Goal: Use online tool/utility: Utilize a website feature to perform a specific function

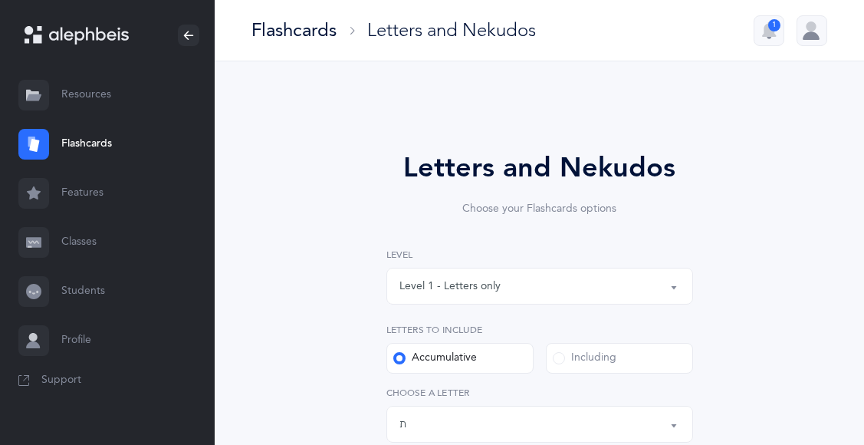
select select "27"
select select "single"
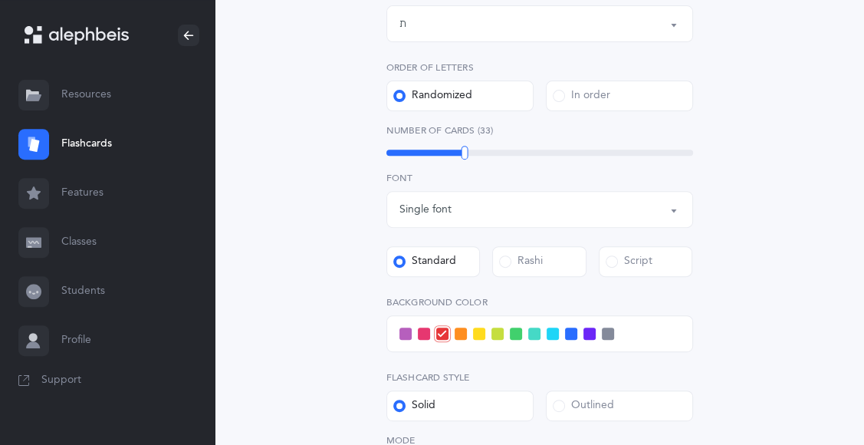
scroll to position [404, 0]
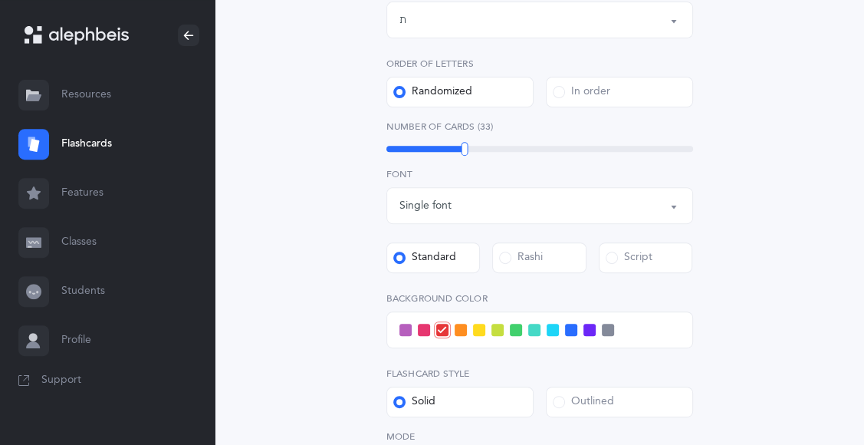
click at [402, 329] on span at bounding box center [406, 330] width 12 height 12
click at [0, 0] on input "checkbox" at bounding box center [0, 0] width 0 height 0
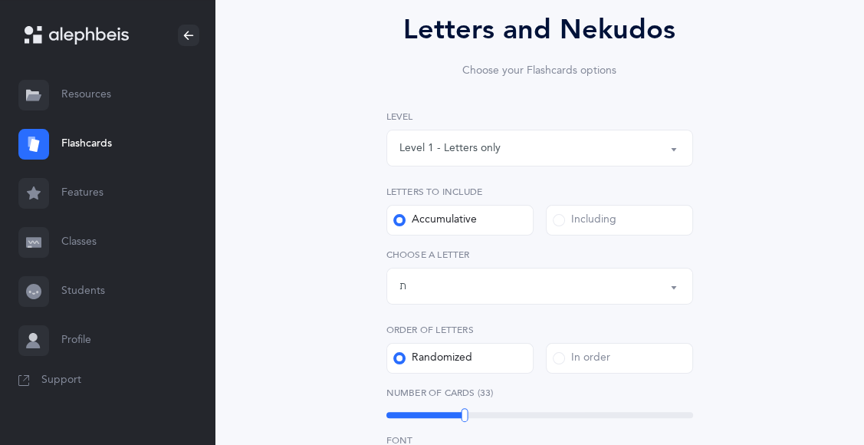
scroll to position [139, 0]
click at [402, 329] on label "Order of letters" at bounding box center [540, 329] width 307 height 14
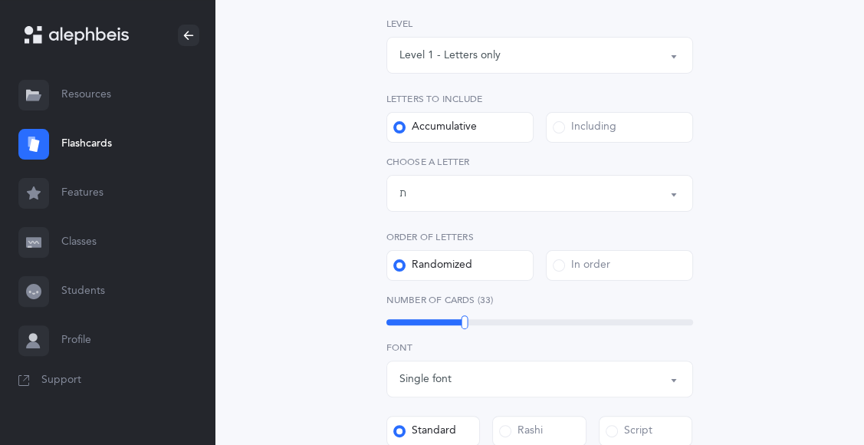
scroll to position [235, 0]
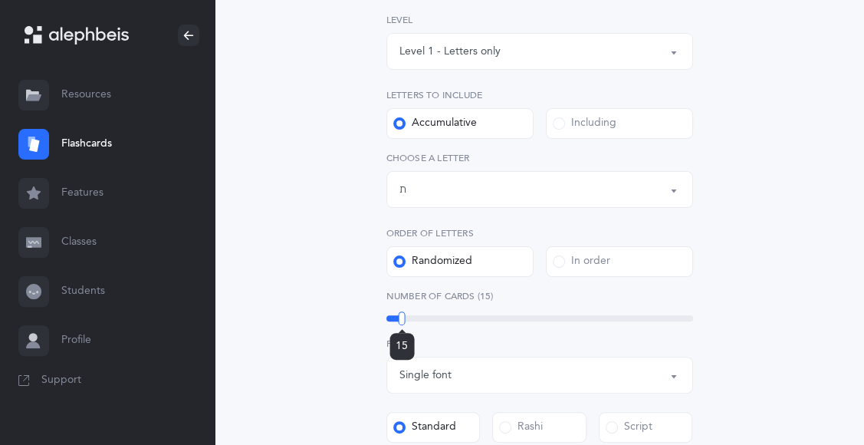
drag, startPoint x: 462, startPoint y: 311, endPoint x: 402, endPoint y: 309, distance: 59.9
click at [402, 309] on div "Number of Cards (15) 15" at bounding box center [540, 306] width 307 height 35
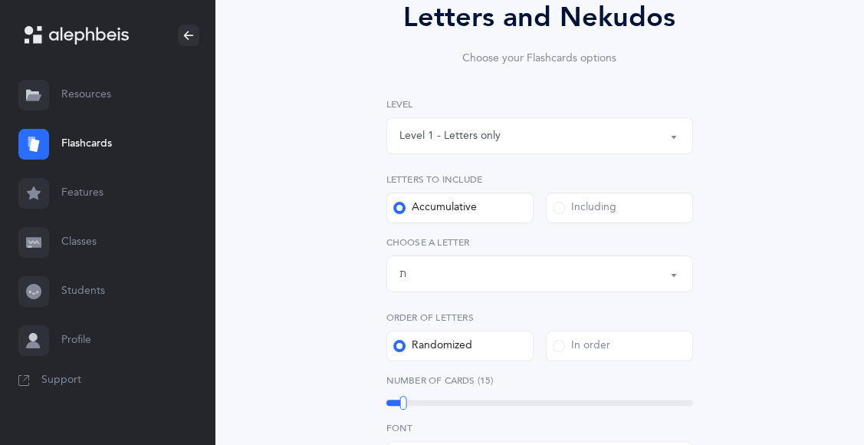
scroll to position [150, 0]
click at [425, 280] on div "Letters up until: ת" at bounding box center [540, 274] width 281 height 26
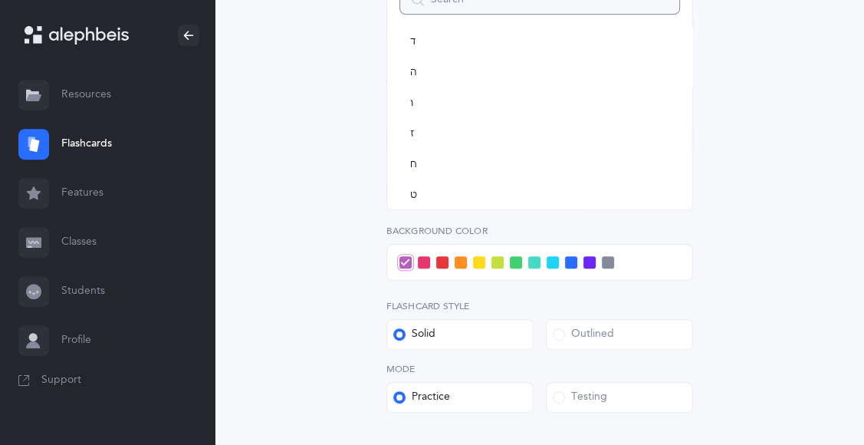
scroll to position [134, 0]
click at [534, 147] on link "ז" at bounding box center [540, 135] width 281 height 31
select select "7"
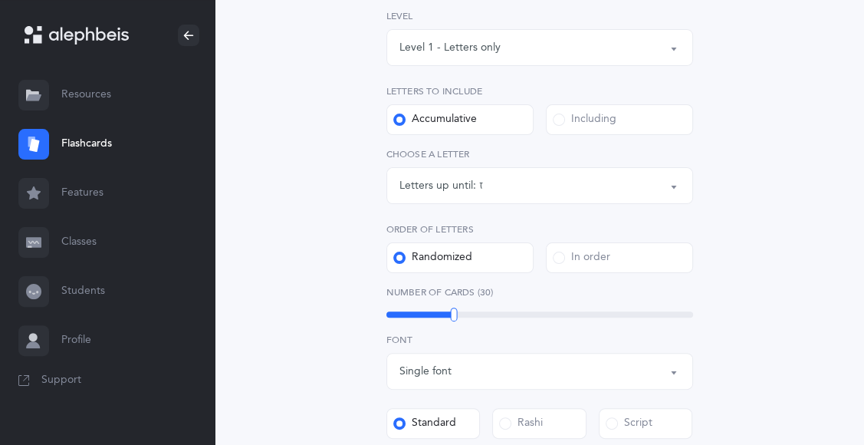
scroll to position [242, 0]
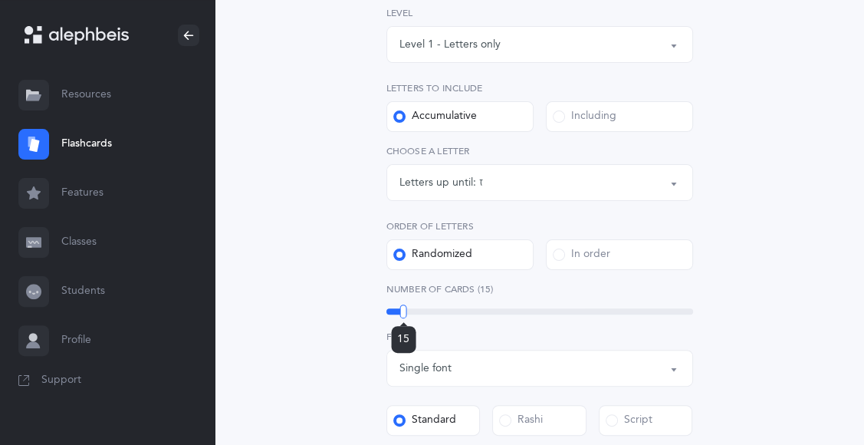
drag, startPoint x: 453, startPoint y: 312, endPoint x: 403, endPoint y: 311, distance: 49.1
click at [403, 311] on div at bounding box center [403, 312] width 7 height 14
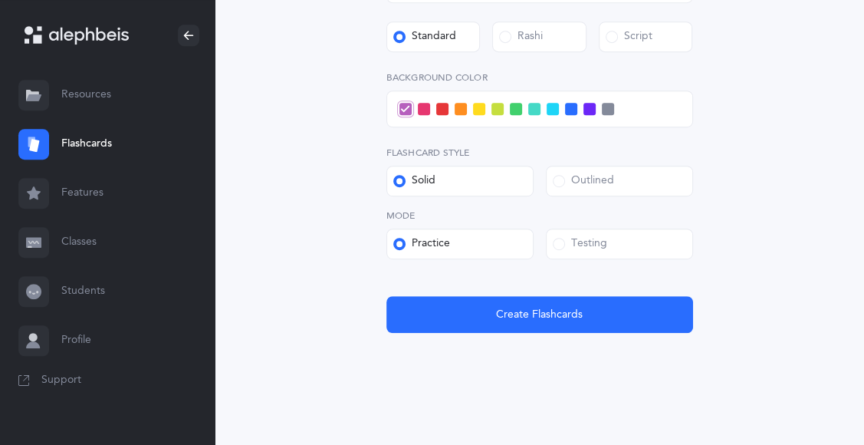
scroll to position [635, 0]
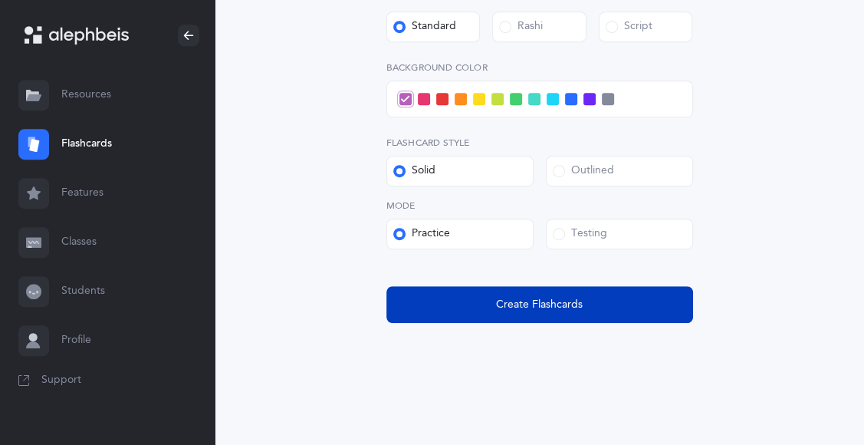
click at [482, 299] on button "Create Flashcards" at bounding box center [540, 304] width 307 height 37
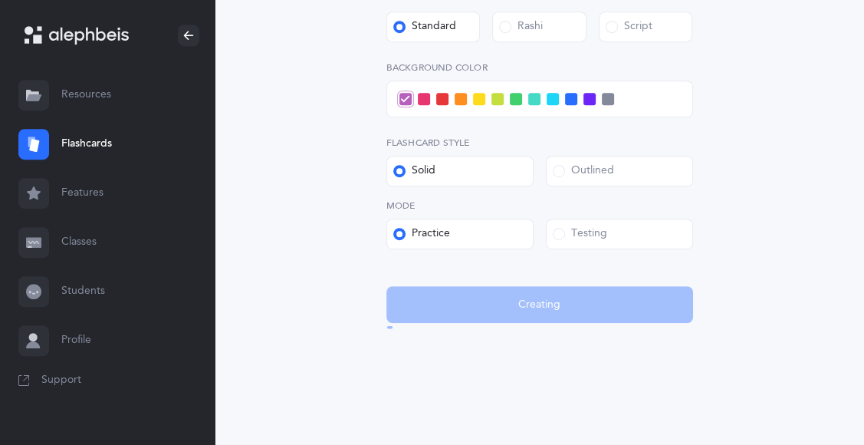
scroll to position [0, 0]
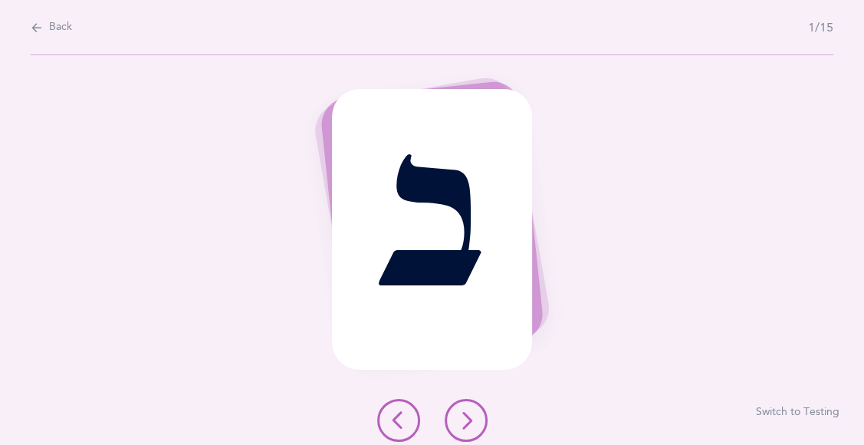
click at [461, 424] on icon at bounding box center [466, 420] width 18 height 18
click at [463, 426] on icon at bounding box center [466, 420] width 18 height 18
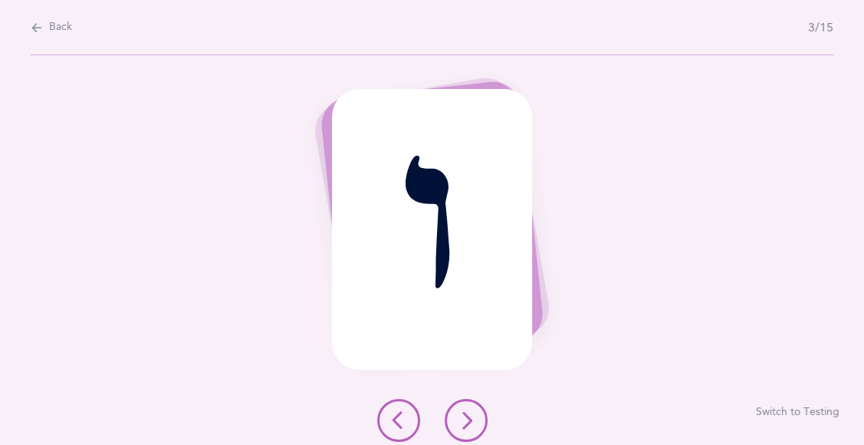
click at [464, 427] on icon at bounding box center [466, 420] width 18 height 18
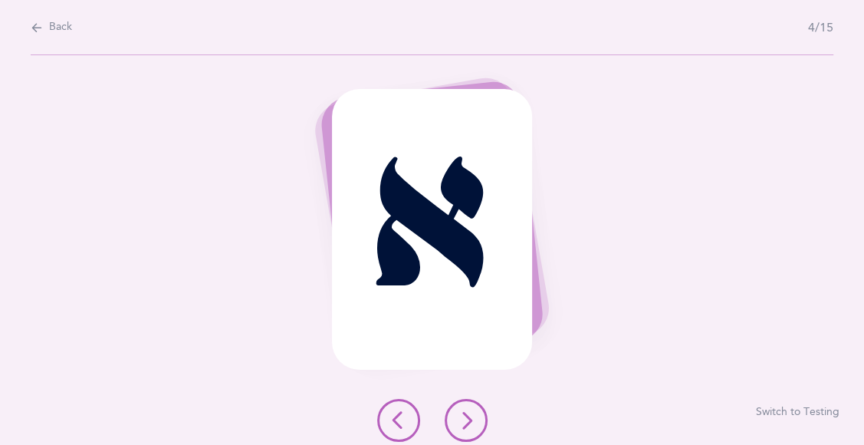
click at [465, 428] on icon at bounding box center [466, 420] width 18 height 18
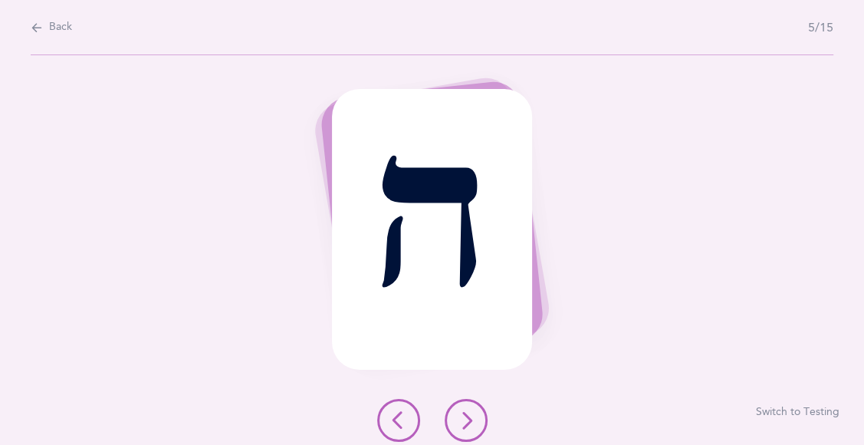
click at [466, 434] on button at bounding box center [466, 420] width 43 height 43
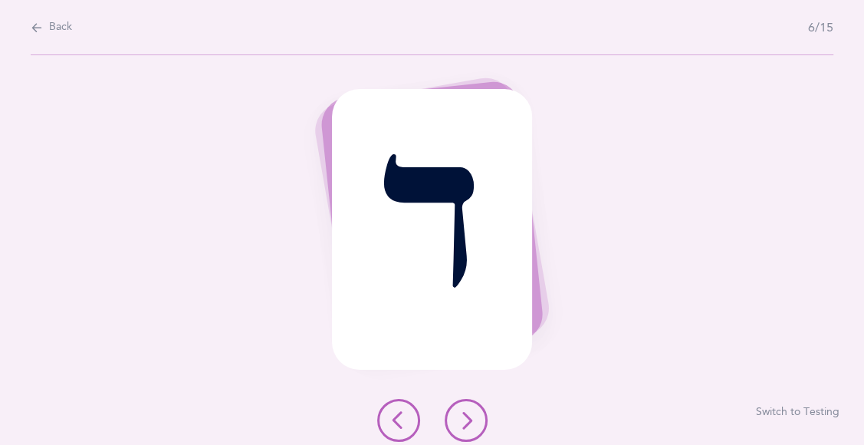
click at [473, 424] on icon at bounding box center [466, 420] width 18 height 18
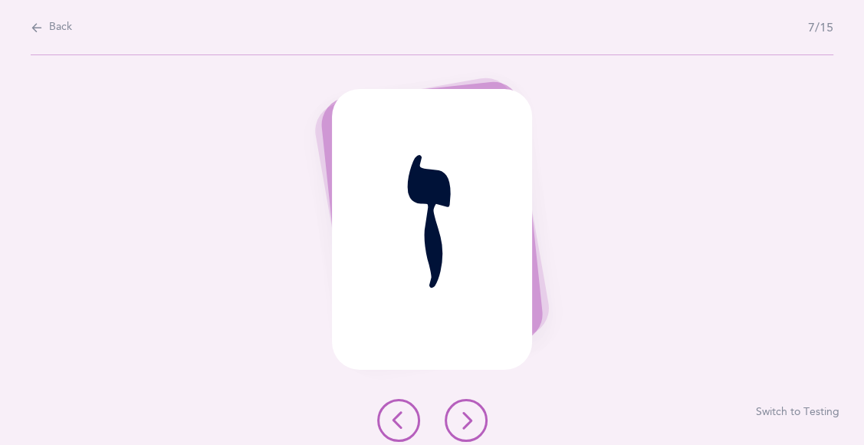
click at [473, 424] on icon at bounding box center [466, 420] width 18 height 18
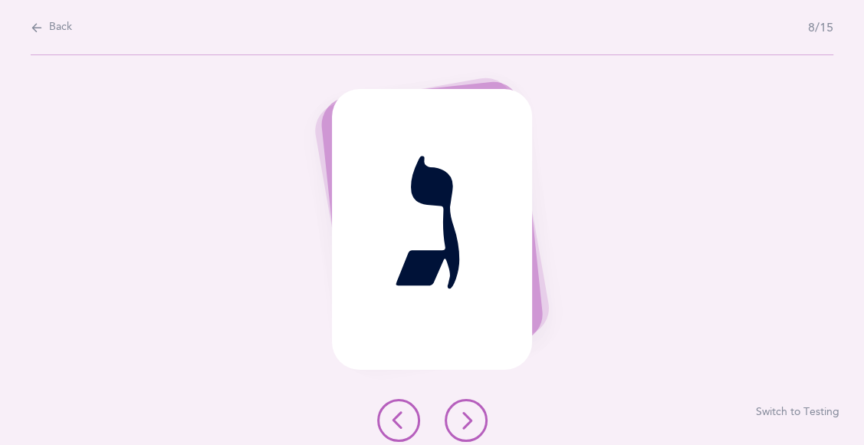
click at [475, 426] on icon at bounding box center [466, 420] width 18 height 18
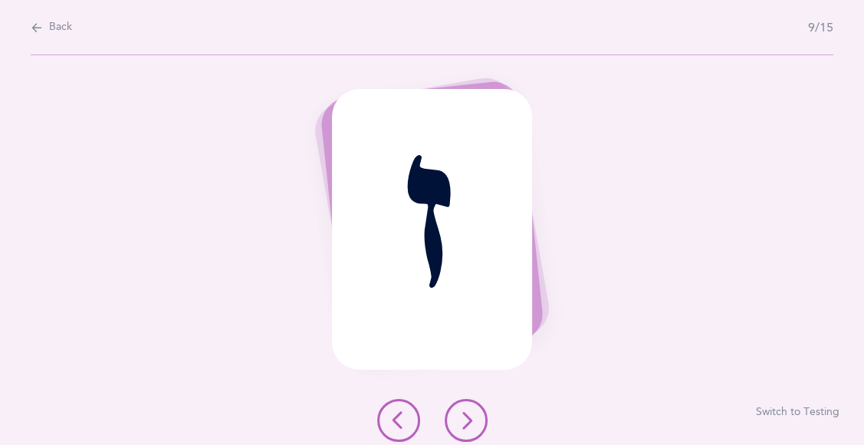
click at [475, 426] on icon at bounding box center [466, 420] width 18 height 18
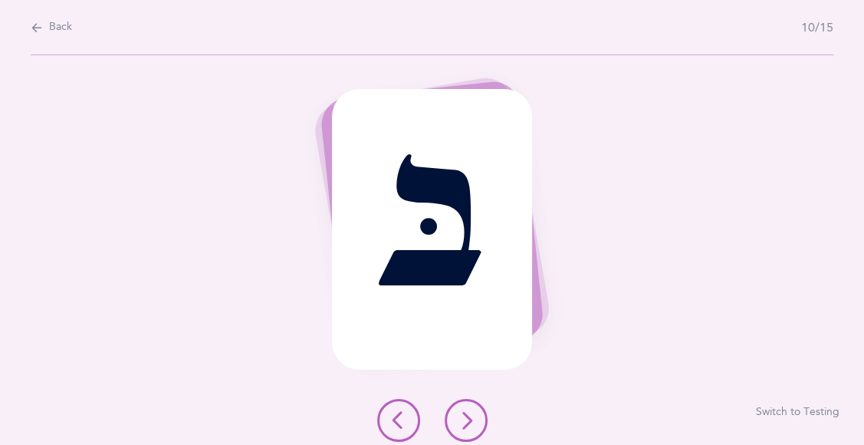
click at [471, 424] on icon at bounding box center [466, 420] width 18 height 18
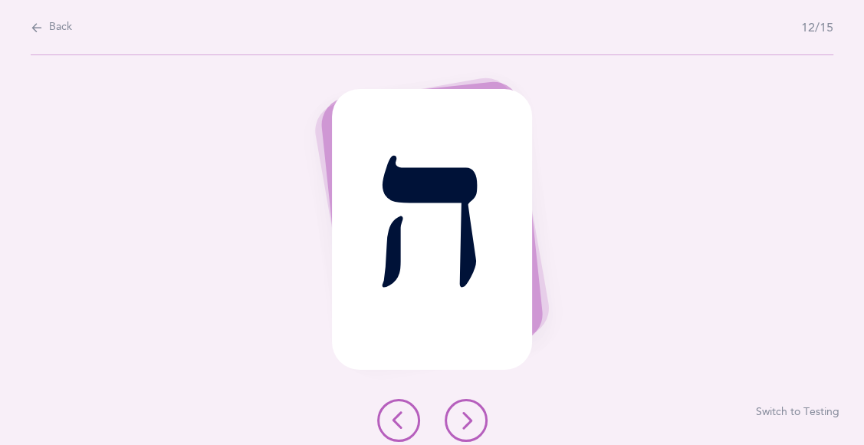
click at [471, 424] on icon at bounding box center [466, 420] width 18 height 18
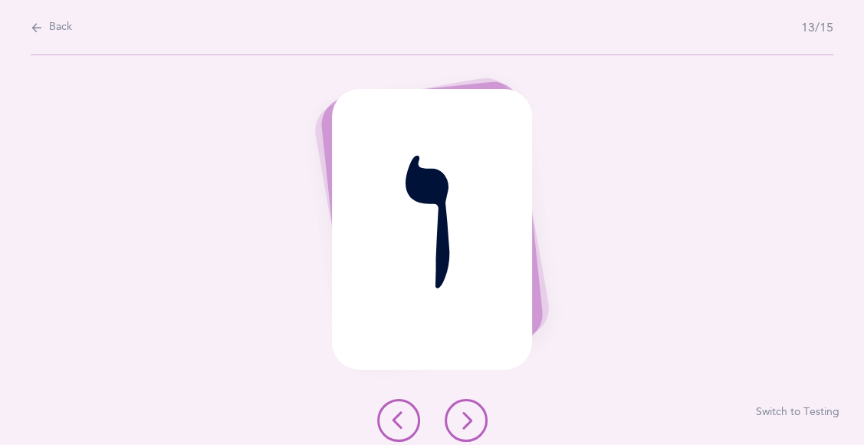
click at [471, 424] on icon at bounding box center [466, 420] width 18 height 18
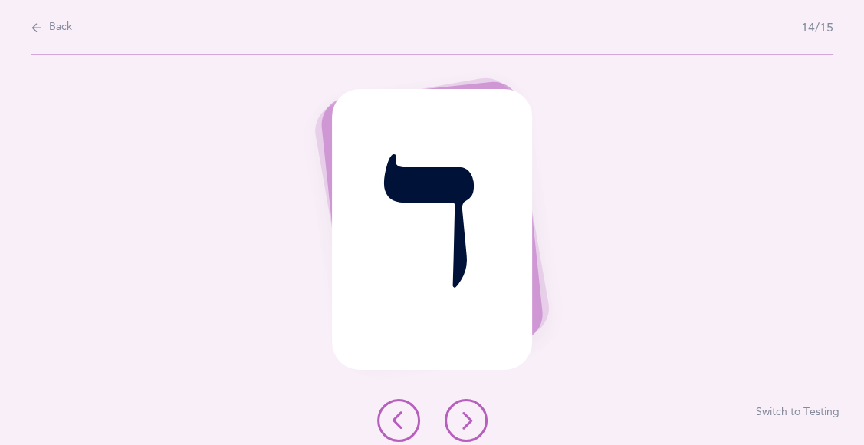
click at [471, 424] on icon at bounding box center [466, 420] width 18 height 18
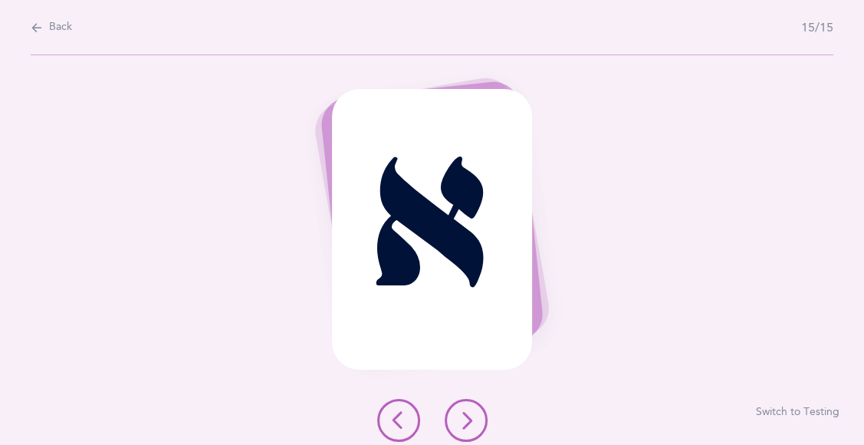
click at [466, 417] on icon at bounding box center [466, 420] width 18 height 18
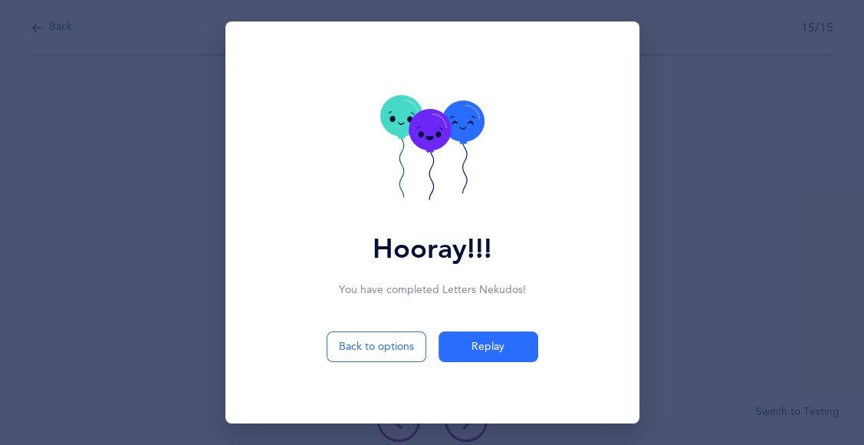
click at [446, 137] on icon at bounding box center [430, 132] width 42 height 41
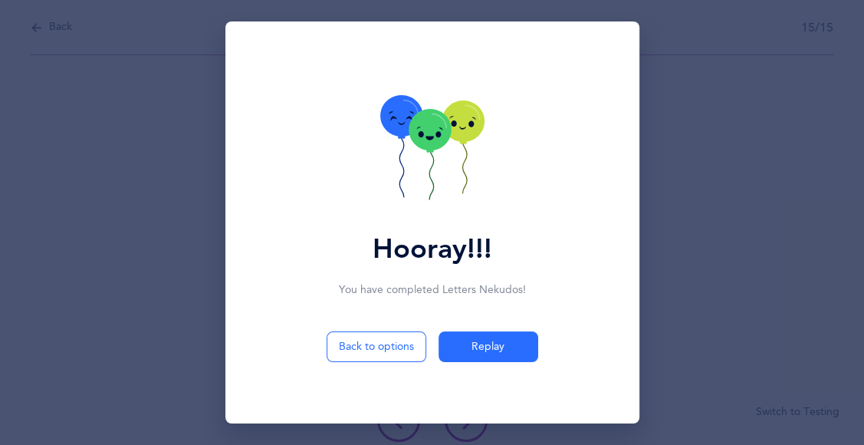
click at [446, 137] on icon at bounding box center [430, 130] width 42 height 41
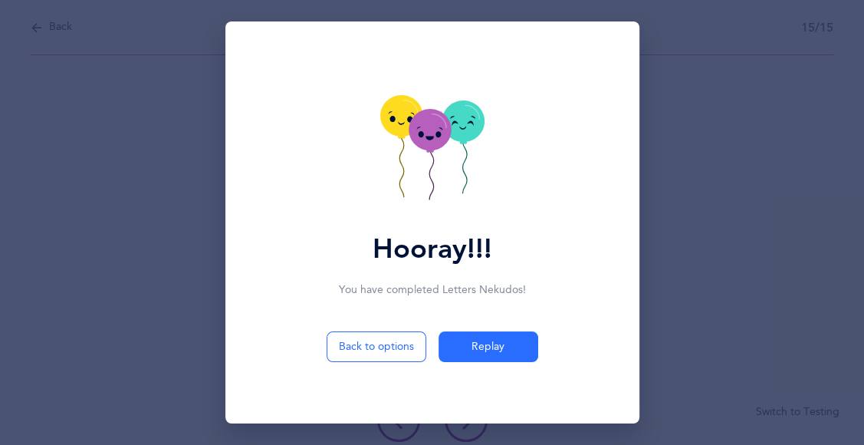
click at [446, 137] on icon at bounding box center [430, 132] width 42 height 41
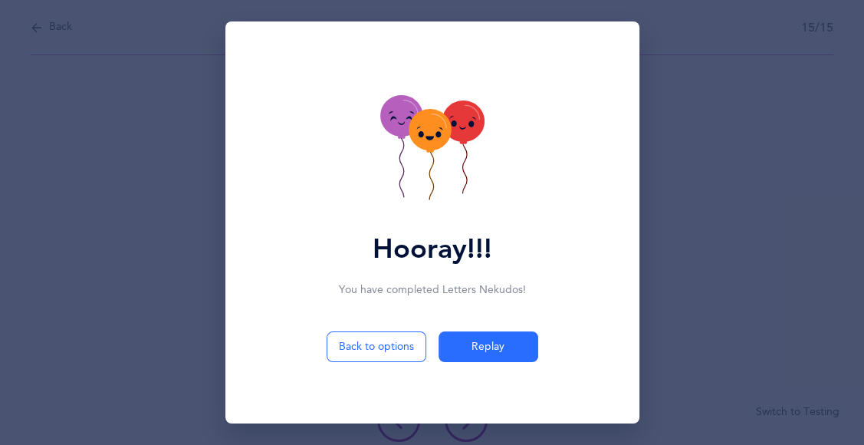
click at [446, 137] on icon at bounding box center [430, 129] width 42 height 41
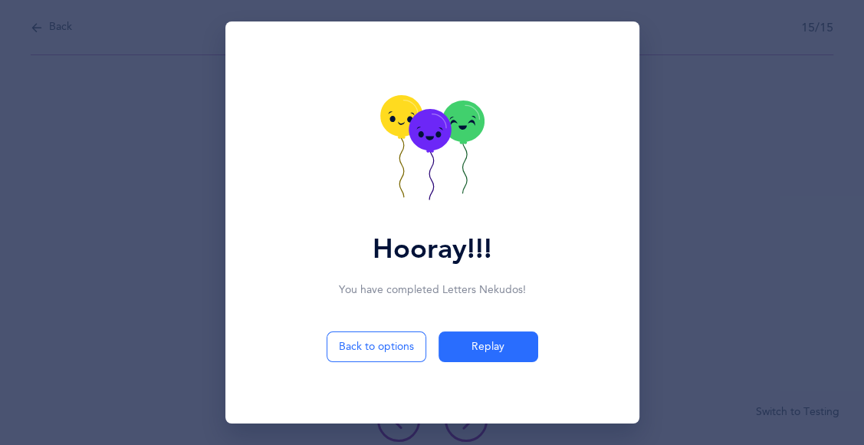
click at [446, 137] on icon at bounding box center [430, 130] width 42 height 41
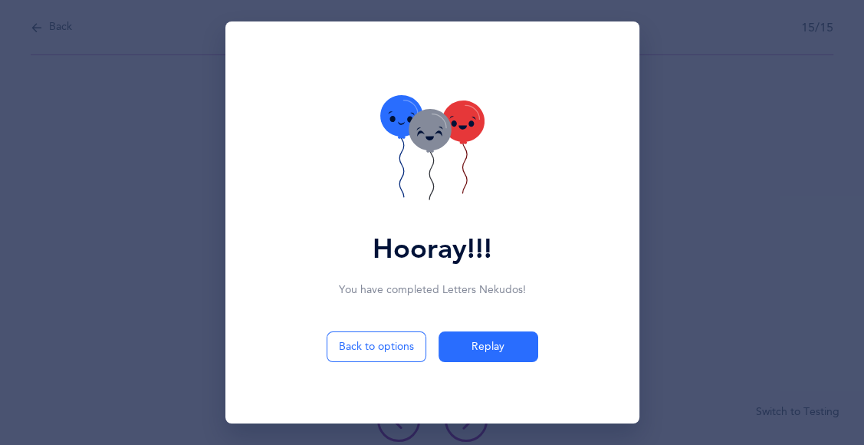
click at [456, 140] on icon at bounding box center [463, 124] width 42 height 41
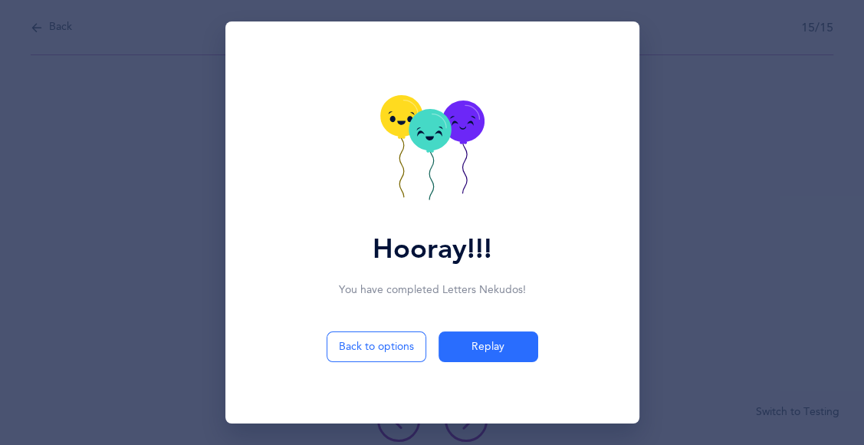
click at [458, 142] on icon at bounding box center [463, 120] width 42 height 41
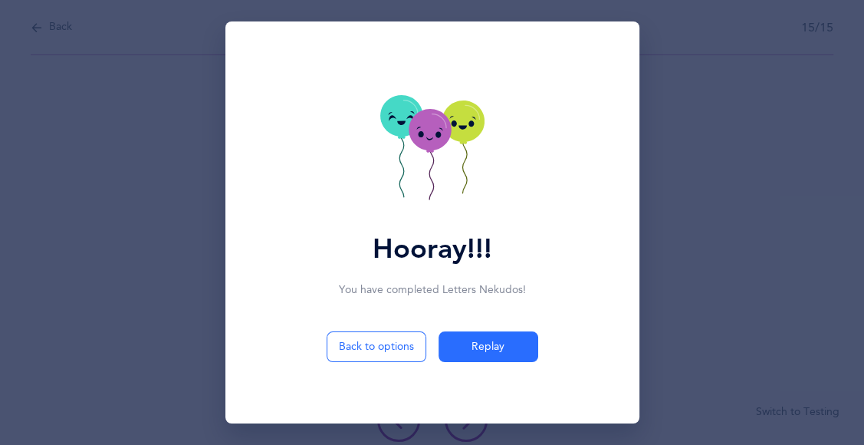
click at [458, 142] on icon at bounding box center [463, 120] width 42 height 41
click at [458, 142] on icon at bounding box center [432, 149] width 104 height 109
